Goal: Find specific page/section

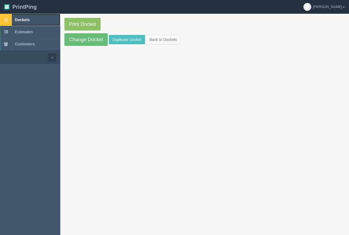
click at [22, 19] on span "Dockets" at bounding box center [22, 20] width 15 height 4
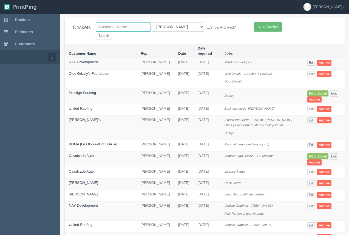
click at [123, 31] on input "text" at bounding box center [123, 26] width 55 height 9
type input "process"
click at [96, 32] on input "Search" at bounding box center [104, 36] width 16 height 8
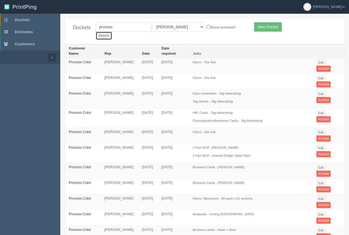
click at [112, 32] on input "Search" at bounding box center [104, 36] width 16 height 8
